Goal: Navigation & Orientation: Understand site structure

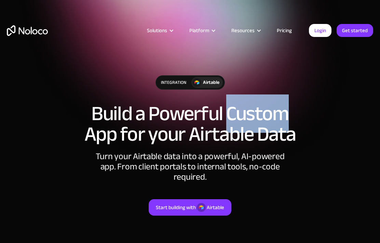
click at [336, 162] on div "integration Airtable Build a Powerful Custom App for your Airtable Data Turn yo…" at bounding box center [190, 152] width 380 height 168
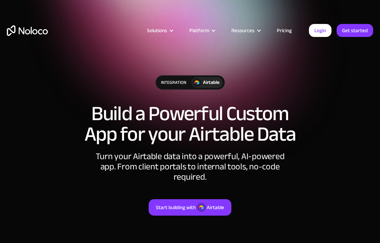
click at [167, 34] on div "Solutions" at bounding box center [157, 30] width 20 height 9
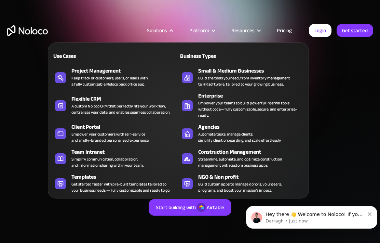
click at [349, 104] on h1 "Build a Powerful Custom App for your Airtable Data" at bounding box center [190, 123] width 367 height 41
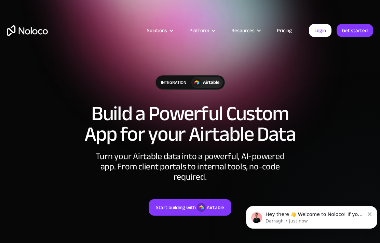
click at [372, 212] on button "Dismiss notification" at bounding box center [370, 212] width 4 height 5
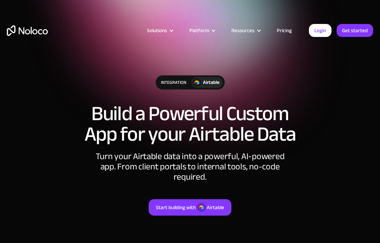
click at [254, 34] on div "Resources" at bounding box center [243, 30] width 23 height 9
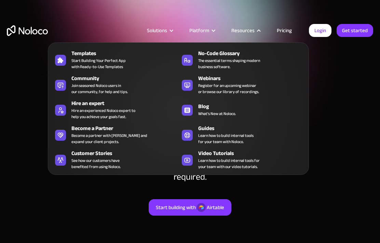
click at [349, 114] on h1 "Build a Powerful Custom App for your Airtable Data" at bounding box center [190, 123] width 367 height 41
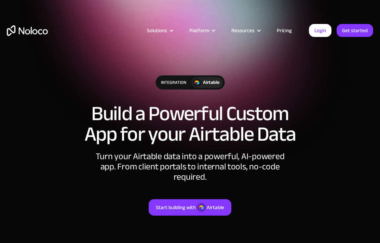
click at [255, 31] on div "Resources" at bounding box center [243, 30] width 23 height 9
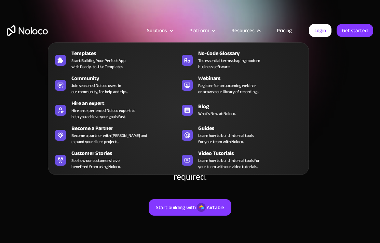
click at [350, 114] on h1 "Build a Powerful Custom App for your Airtable Data" at bounding box center [190, 123] width 367 height 41
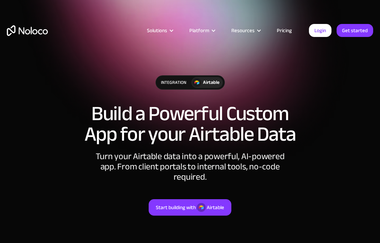
click at [167, 31] on div "Solutions" at bounding box center [157, 30] width 20 height 9
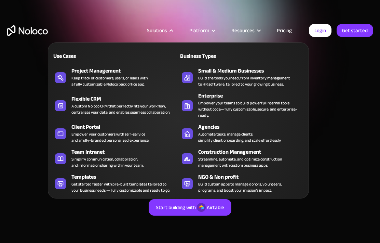
click at [344, 123] on h1 "Build a Powerful Custom App for your Airtable Data" at bounding box center [190, 123] width 367 height 41
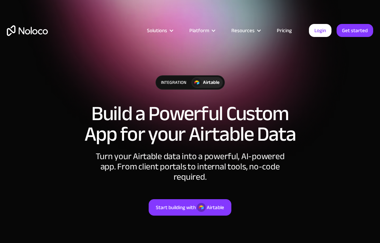
click at [170, 33] on div "Solutions" at bounding box center [160, 30] width 42 height 9
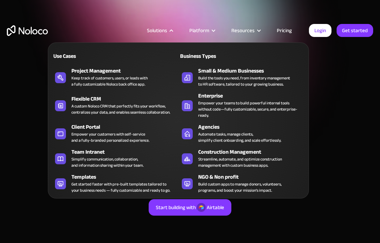
click at [338, 100] on div "integration Airtable" at bounding box center [190, 89] width 367 height 28
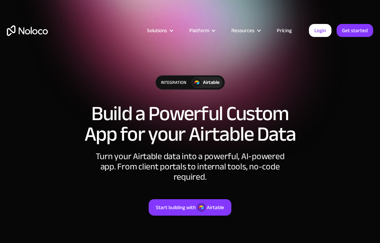
click at [212, 30] on div "Platform" at bounding box center [202, 30] width 42 height 9
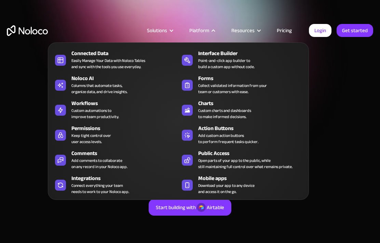
click at [332, 97] on div "integration Airtable" at bounding box center [190, 89] width 367 height 28
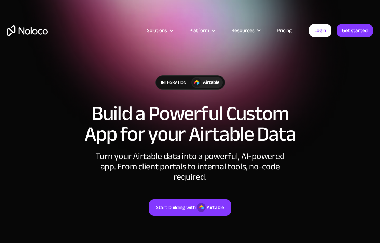
click at [259, 33] on div at bounding box center [259, 30] width 5 height 5
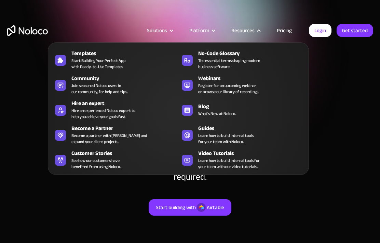
click at [340, 102] on div "integration Airtable" at bounding box center [190, 89] width 367 height 28
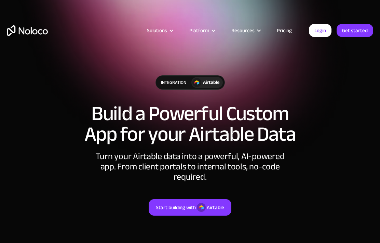
click at [253, 32] on div "Resources" at bounding box center [243, 30] width 23 height 9
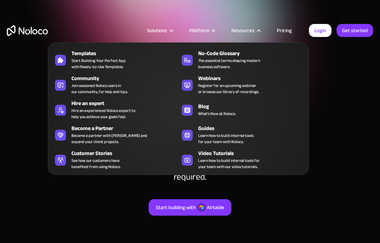
click at [335, 113] on h1 "Build a Powerful Custom App for your Airtable Data" at bounding box center [190, 123] width 367 height 41
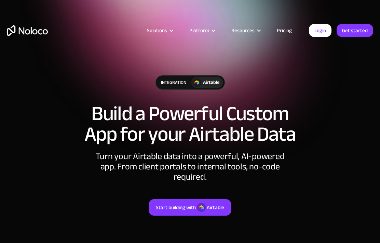
click at [167, 31] on div "Solutions" at bounding box center [157, 30] width 20 height 9
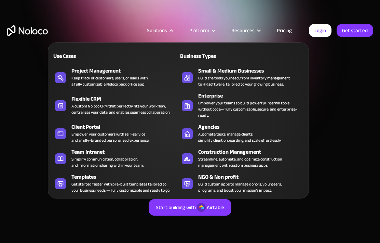
click at [339, 100] on div "integration Airtable" at bounding box center [190, 89] width 367 height 28
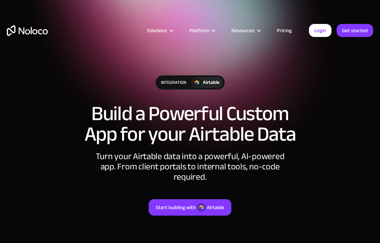
click at [167, 29] on div "Solutions" at bounding box center [157, 30] width 20 height 9
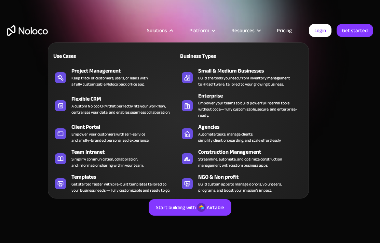
click at [27, 136] on h1 "Build a Powerful Custom App for your Airtable Data" at bounding box center [190, 123] width 367 height 41
